Goal: Transaction & Acquisition: Book appointment/travel/reservation

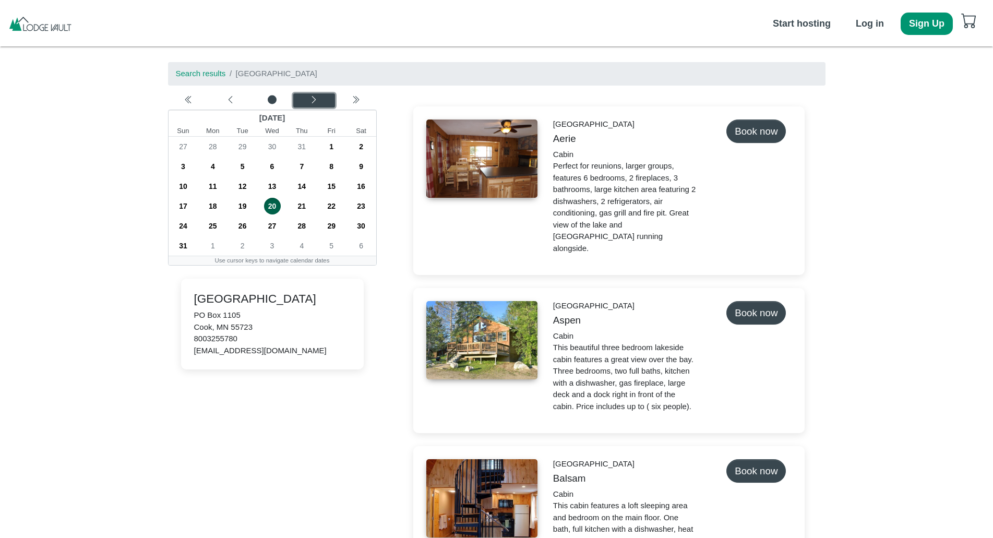
click at [308, 102] on div "Next month" at bounding box center [314, 100] width 38 height 10
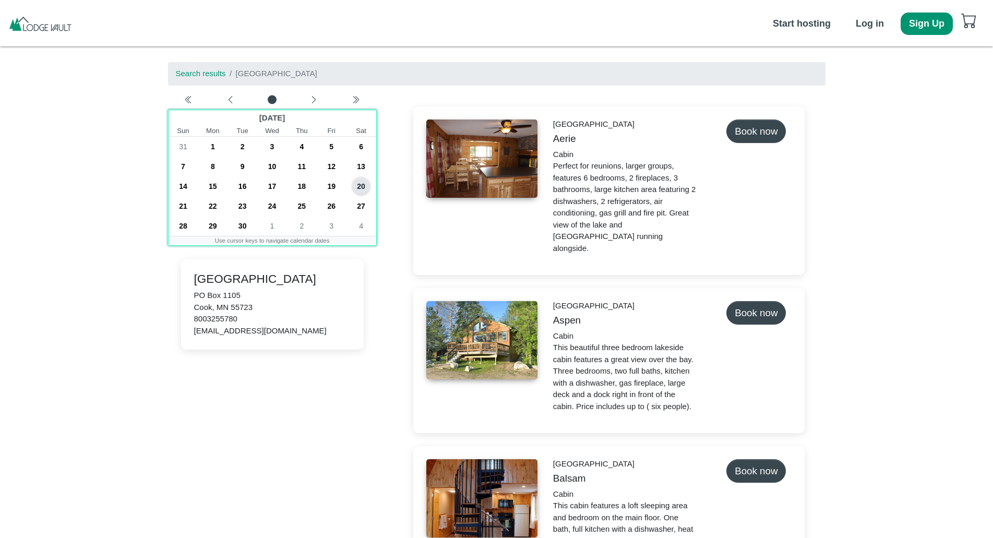
click at [360, 182] on span "20" at bounding box center [361, 186] width 17 height 17
click at [360, 200] on span "27" at bounding box center [361, 206] width 17 height 17
click at [358, 187] on span "20" at bounding box center [361, 186] width 17 height 17
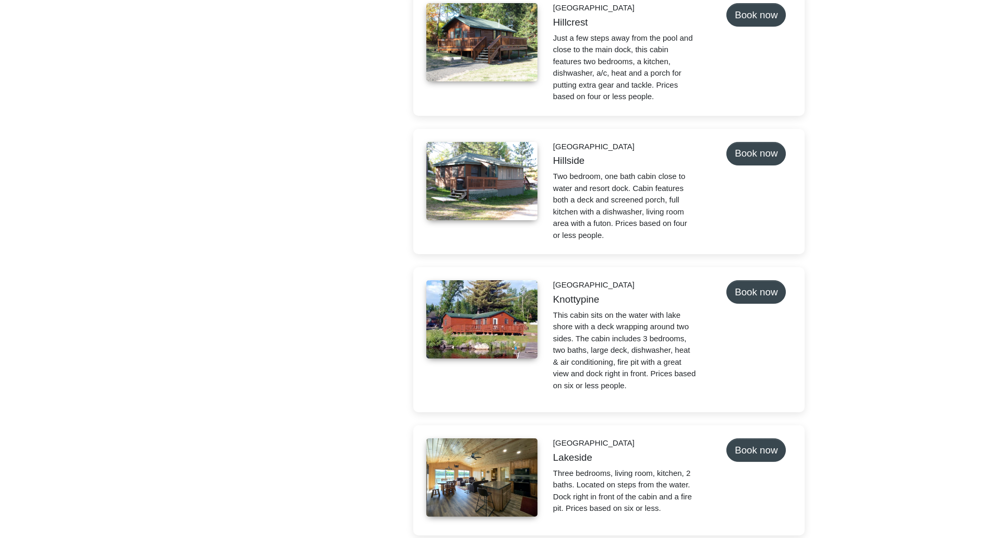
scroll to position [1304, 0]
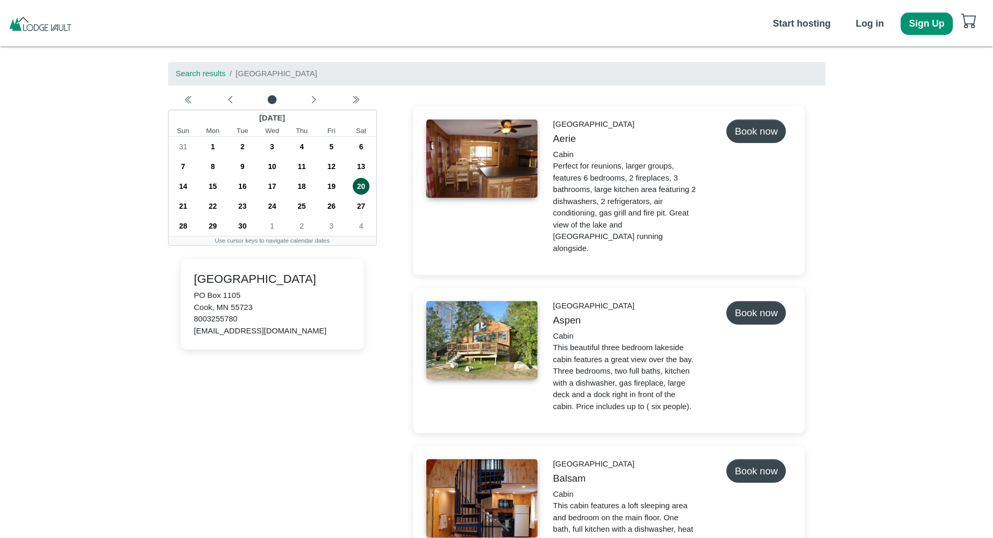
select select "*"
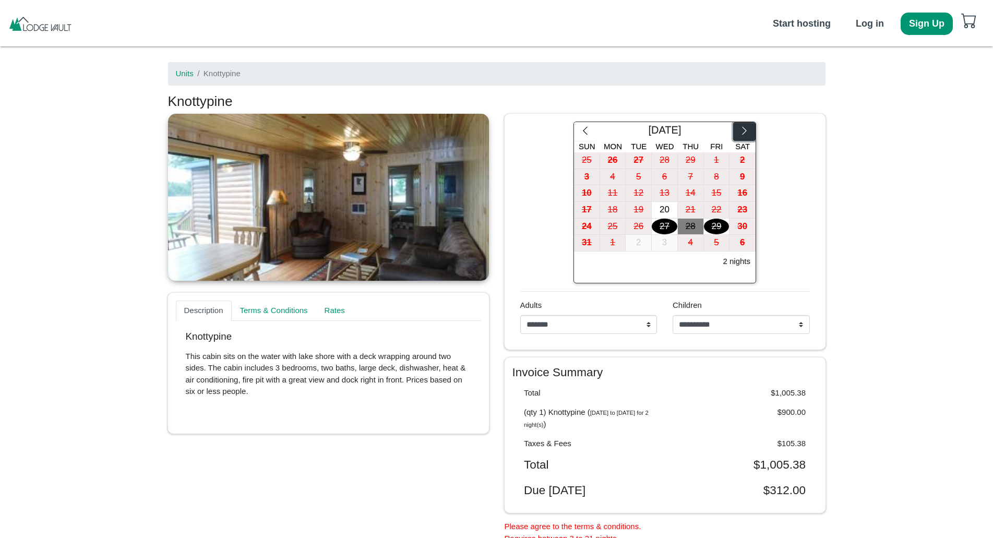
click at [750, 133] on button "button" at bounding box center [744, 131] width 22 height 19
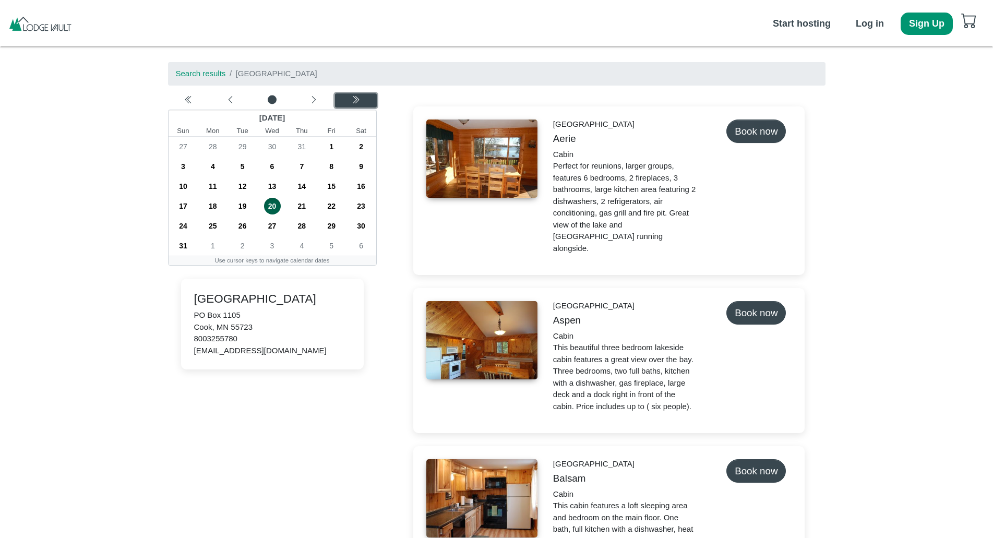
click at [353, 102] on icon "chevron double left" at bounding box center [355, 99] width 8 height 8
click at [314, 98] on icon "chevron left" at bounding box center [313, 99] width 8 height 8
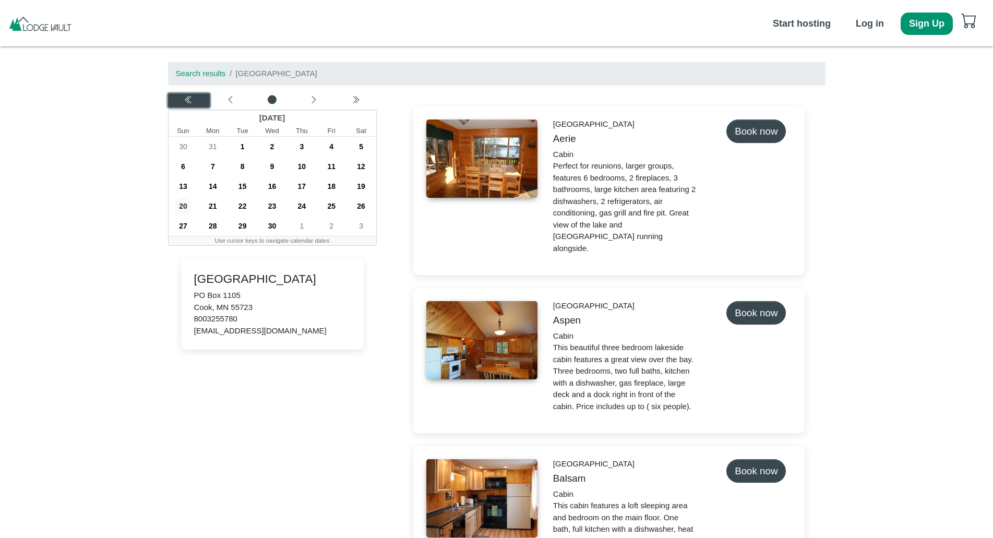
click at [191, 95] on div "Previous year" at bounding box center [189, 100] width 38 height 10
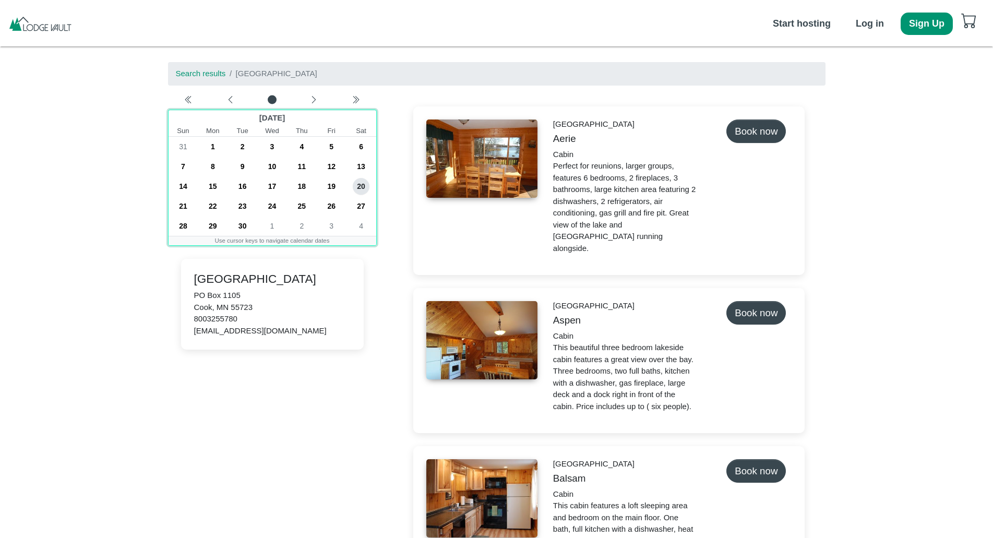
click at [363, 184] on span "20" at bounding box center [361, 186] width 17 height 17
click at [363, 201] on span "27" at bounding box center [361, 206] width 17 height 17
click at [361, 182] on span "20" at bounding box center [361, 186] width 17 height 17
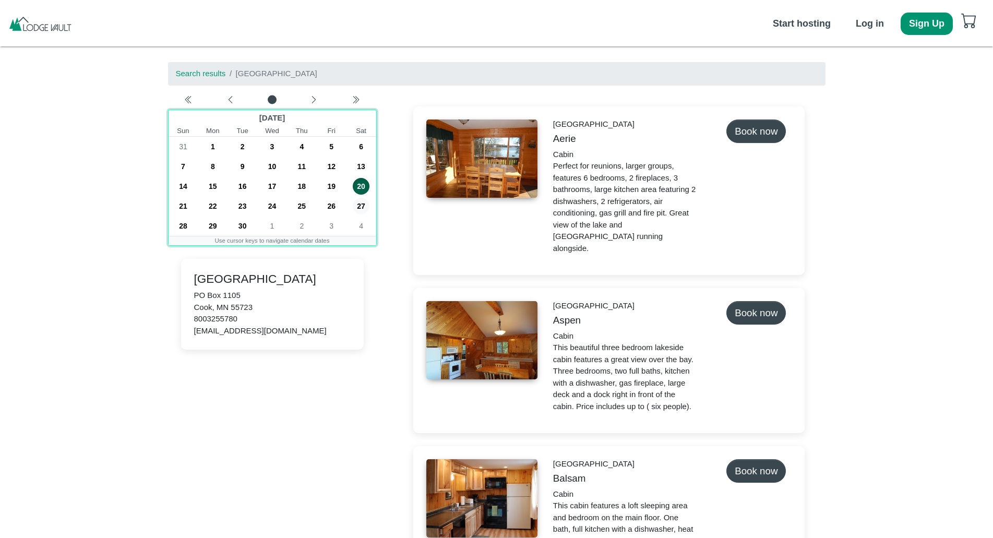
click at [359, 203] on span "27" at bounding box center [361, 206] width 17 height 17
click at [361, 184] on span "20" at bounding box center [361, 186] width 17 height 17
click at [361, 188] on span "20" at bounding box center [361, 186] width 17 height 17
drag, startPoint x: 361, startPoint y: 188, endPoint x: 359, endPoint y: 202, distance: 14.2
click at [359, 202] on div "31 1 2 3 4 5 6 7 8 9 10 11 12 13 14 15 16 17 18 19 20 21 22 23 24 25 26 27 28 2…" at bounding box center [272, 186] width 208 height 99
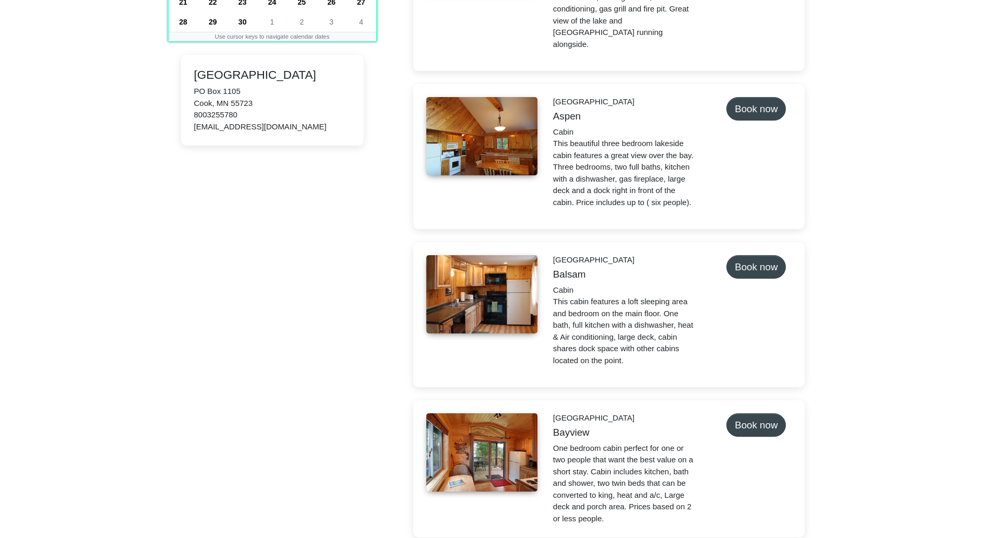
scroll to position [365, 0]
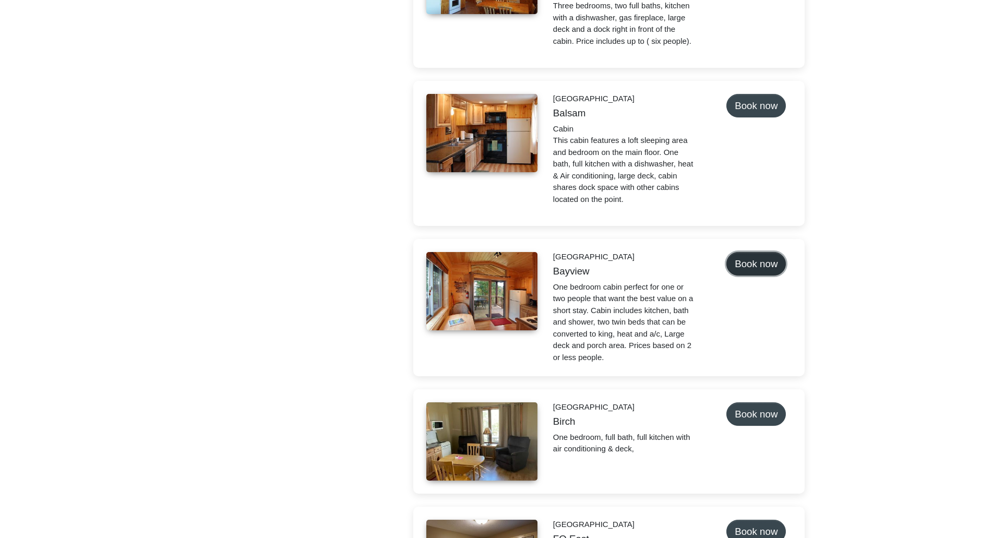
select select "*"
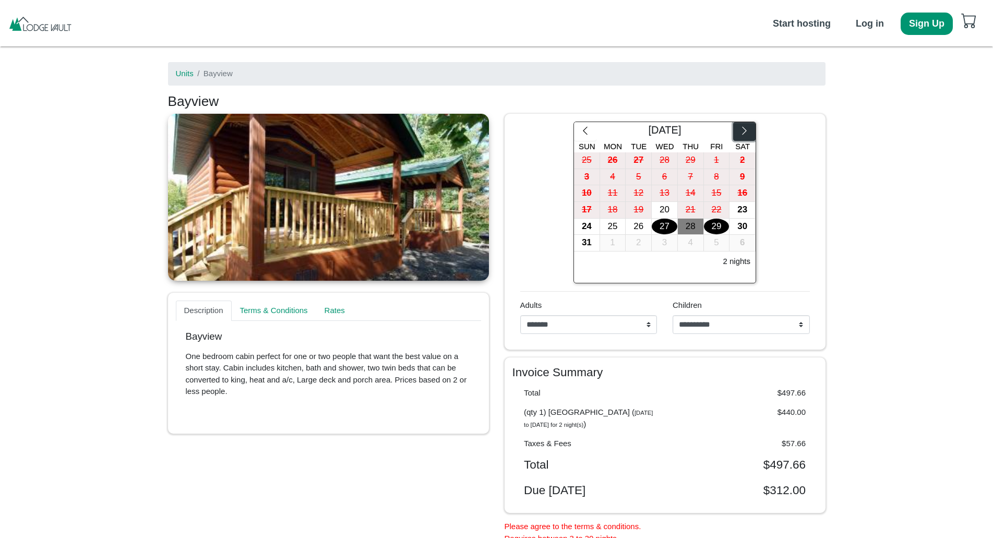
click at [743, 130] on icon "chevron right" at bounding box center [744, 131] width 10 height 10
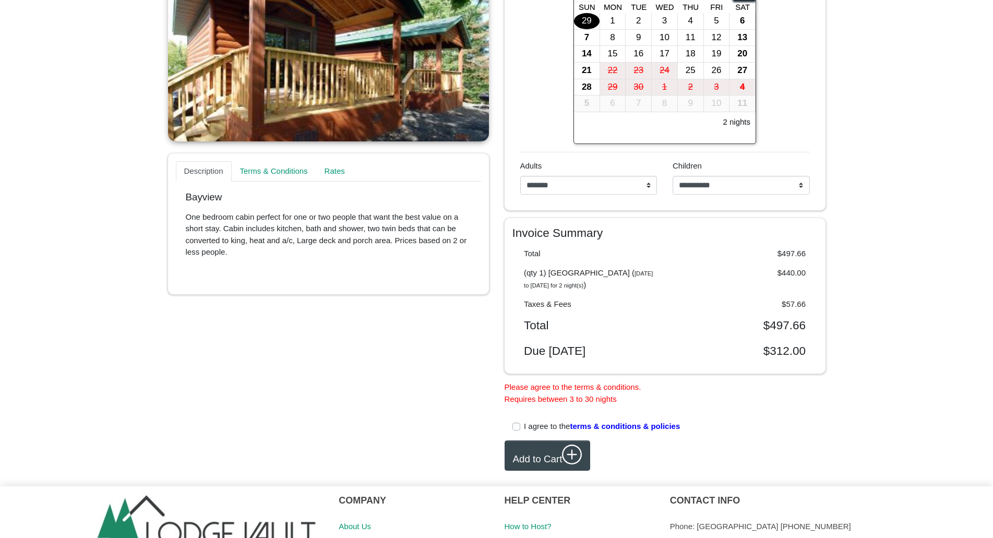
scroll to position [212, 0]
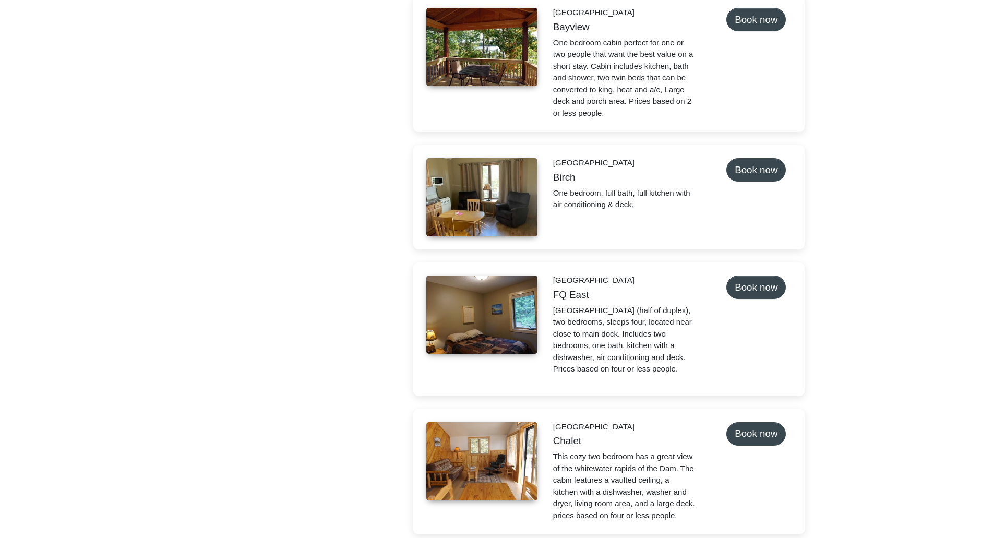
scroll to position [626, 0]
